Goal: Information Seeking & Learning: Learn about a topic

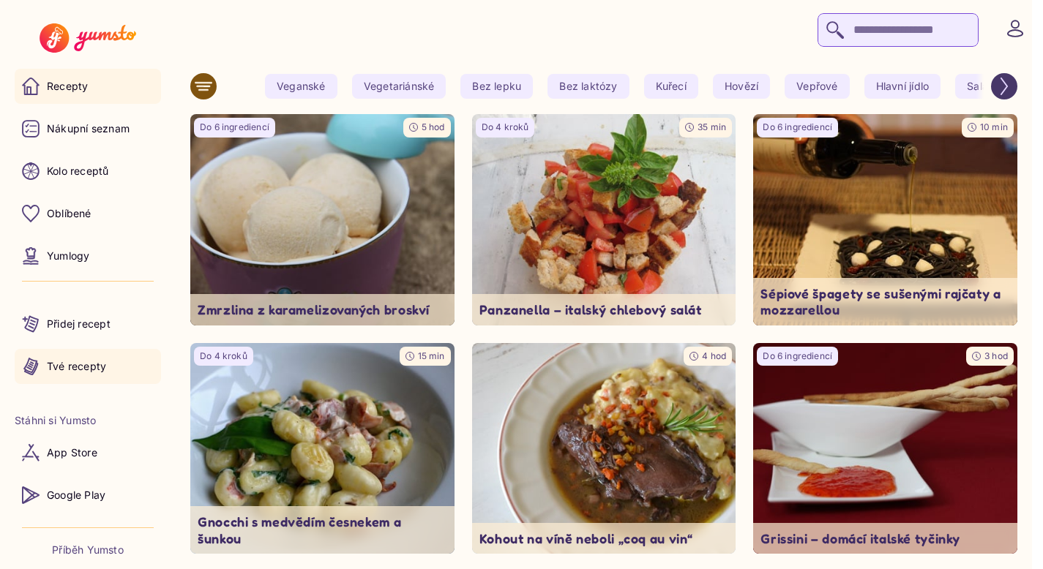
click at [98, 380] on link "Tvé recepty" at bounding box center [88, 366] width 146 height 35
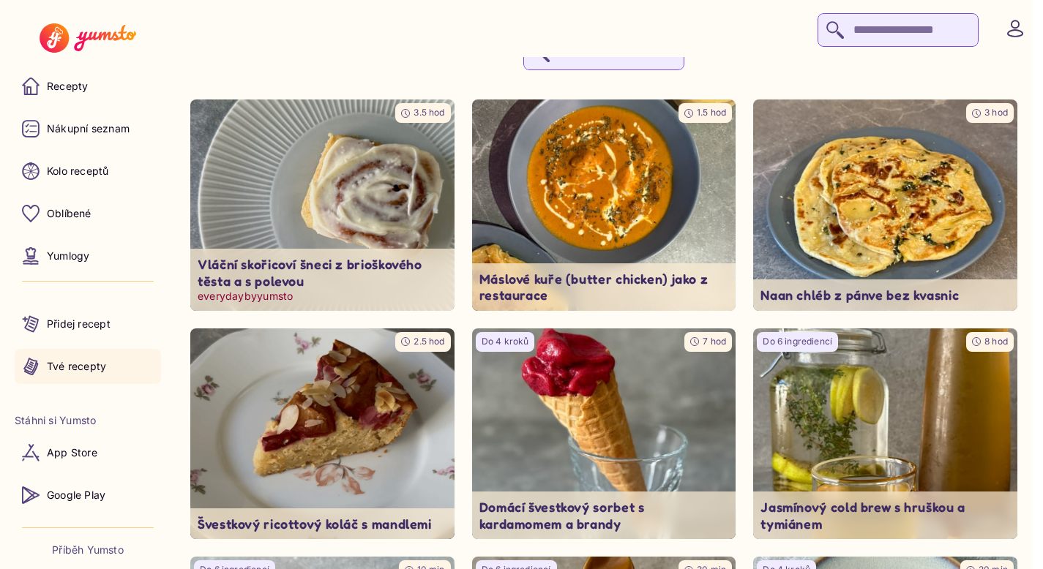
scroll to position [97, 0]
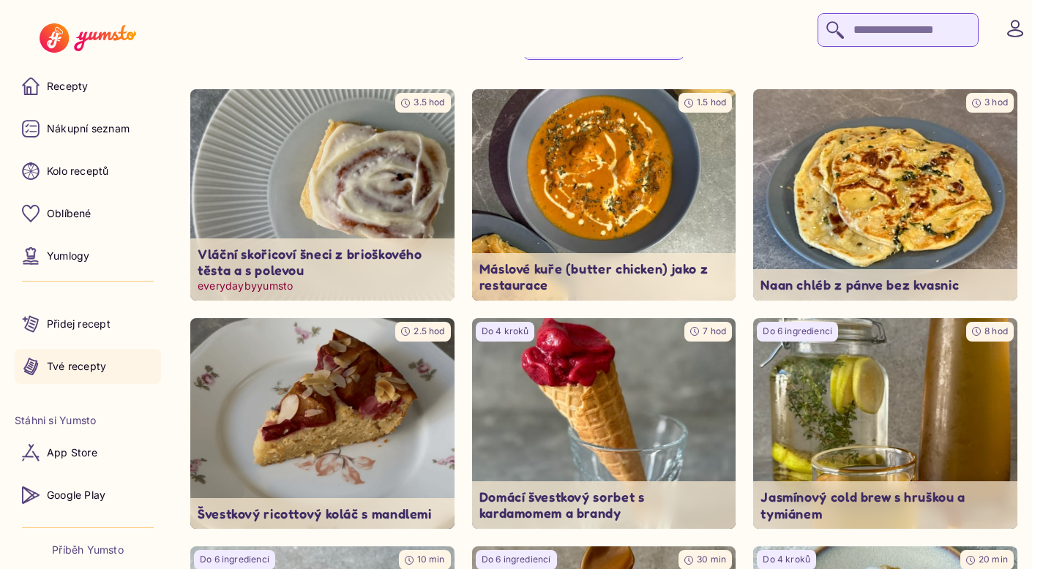
click at [348, 214] on img at bounding box center [322, 195] width 277 height 222
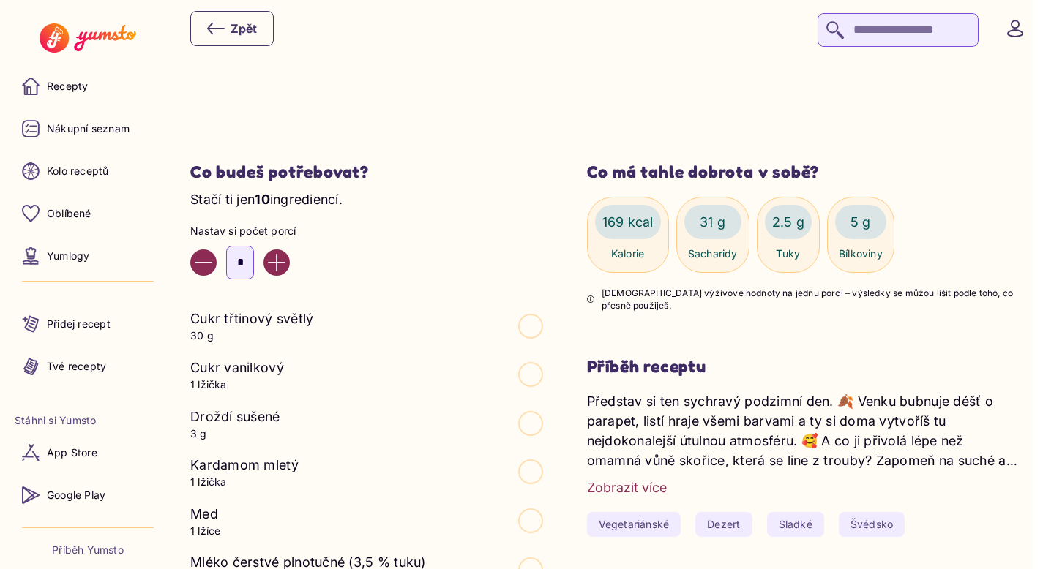
scroll to position [650, 0]
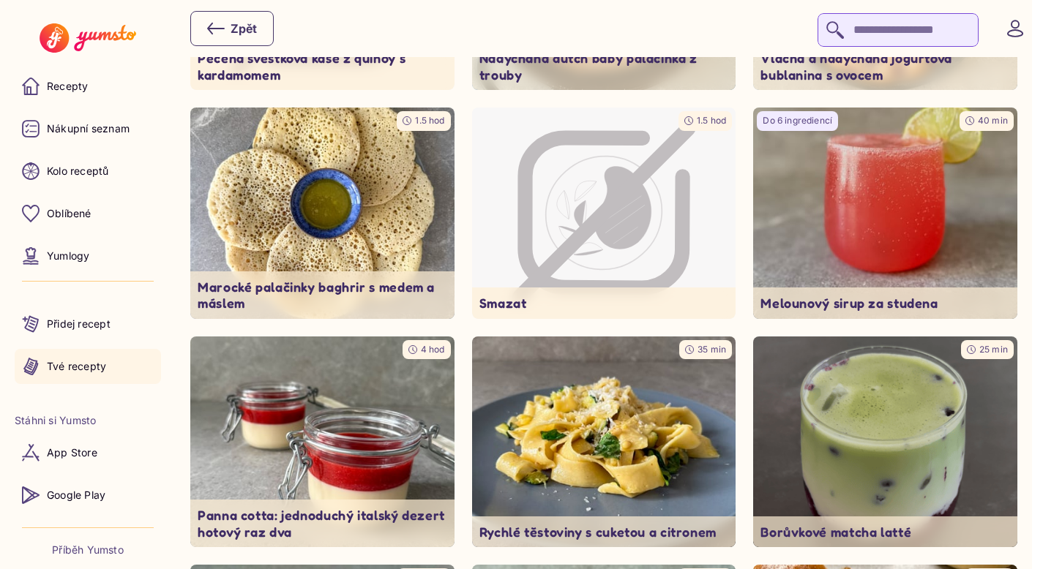
scroll to position [939, 0]
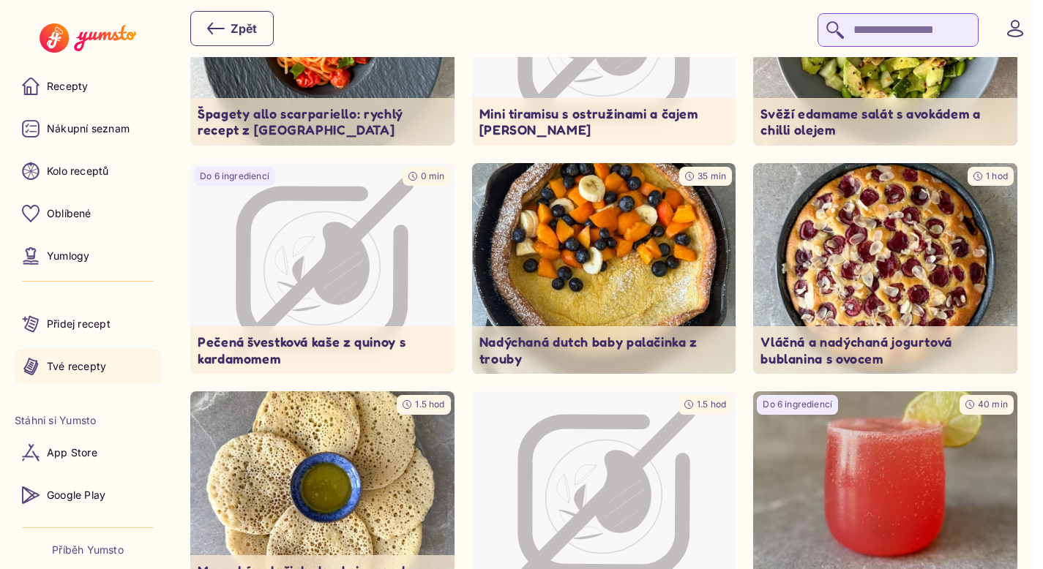
click at [926, 23] on input "search" at bounding box center [898, 30] width 161 height 34
type input "*****"
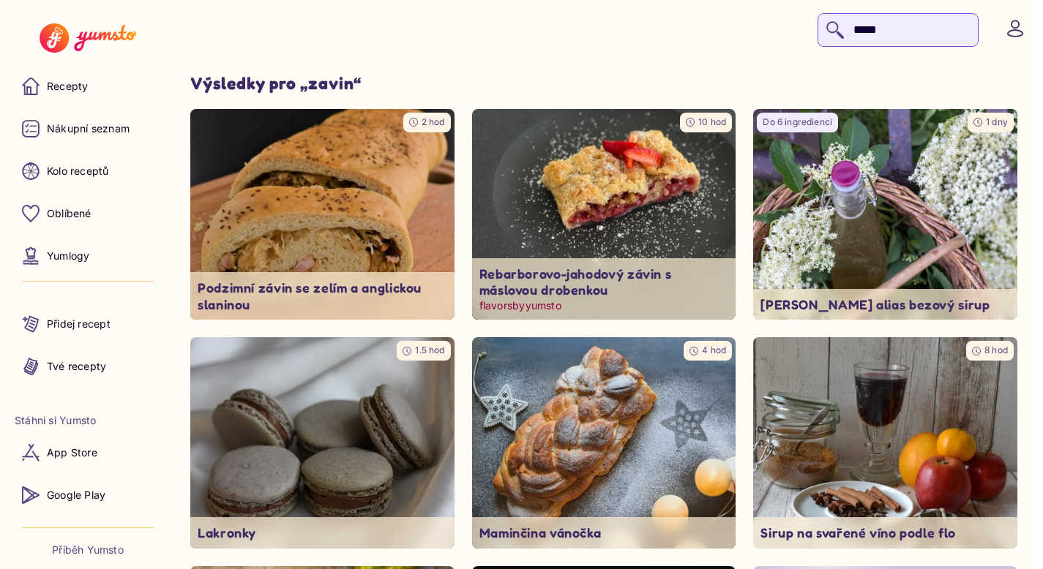
click at [684, 179] on img at bounding box center [603, 215] width 277 height 222
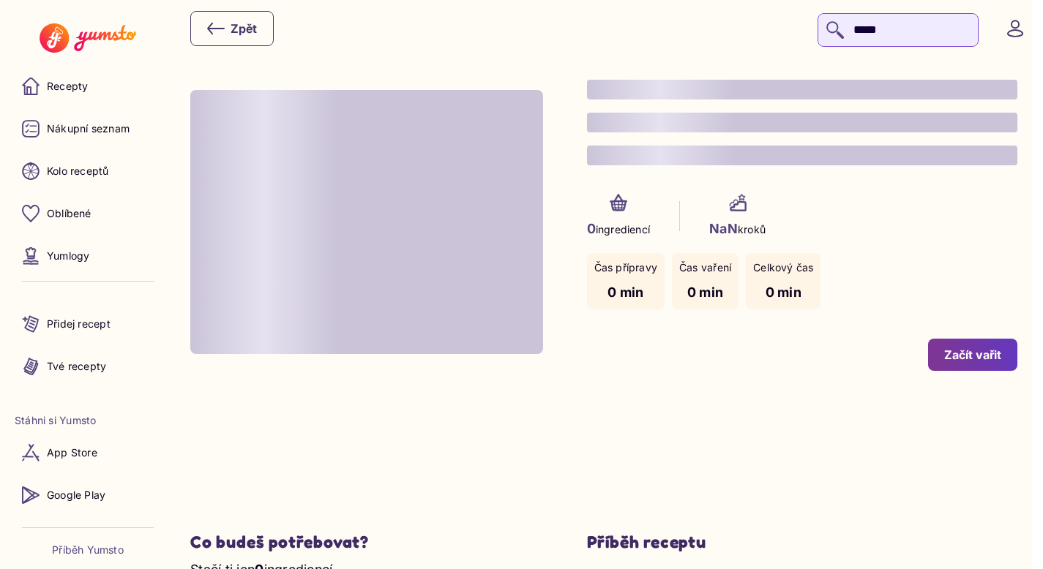
type input "*"
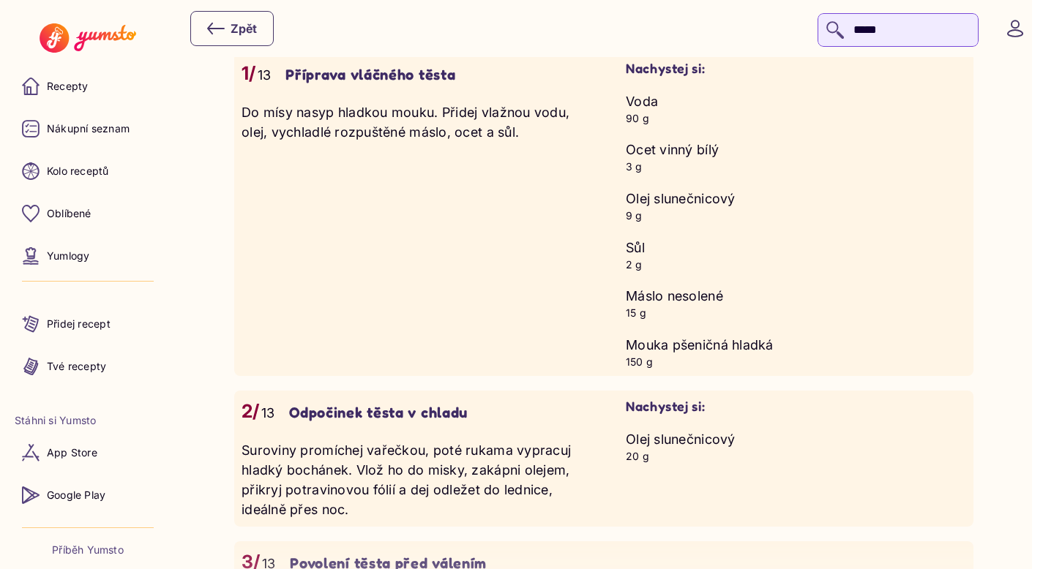
scroll to position [1767, 0]
